Goal: Information Seeking & Learning: Learn about a topic

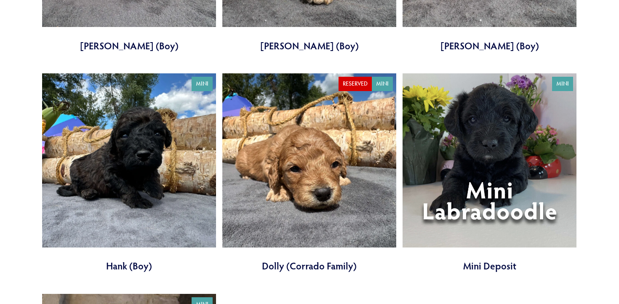
scroll to position [1592, 0]
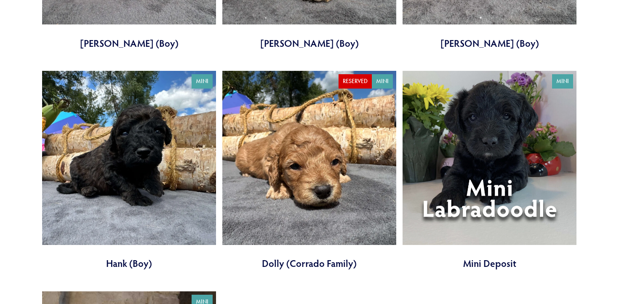
click at [315, 168] on link at bounding box center [309, 170] width 174 height 199
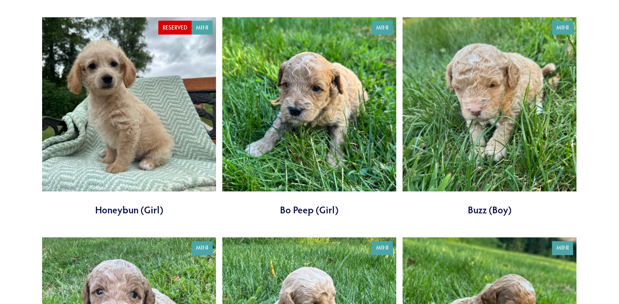
scroll to position [751, 0]
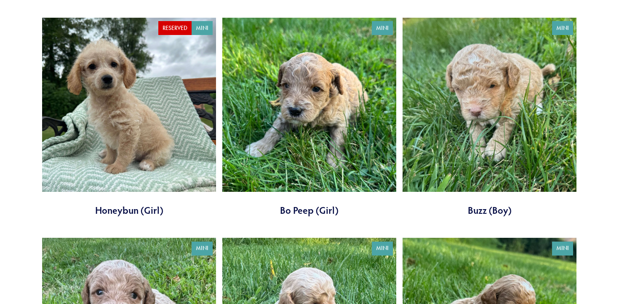
click at [303, 114] on link at bounding box center [309, 117] width 174 height 199
